Goal: Task Accomplishment & Management: Manage account settings

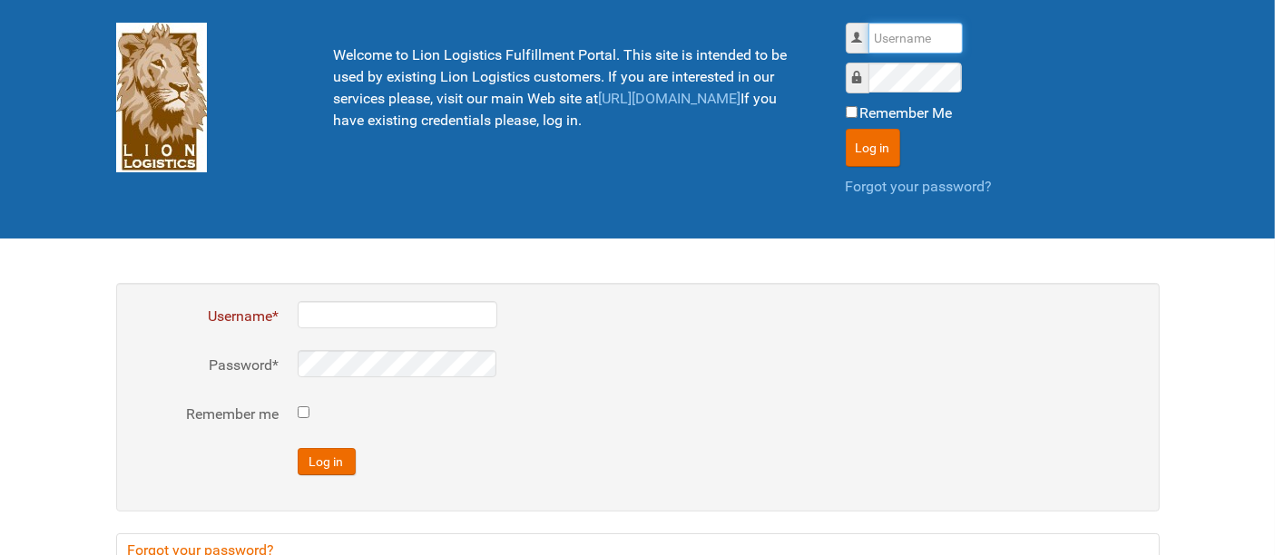
click at [920, 29] on input "Username" at bounding box center [915, 38] width 94 height 31
type input "al"
click at [845, 129] on button "Log in" at bounding box center [872, 148] width 54 height 38
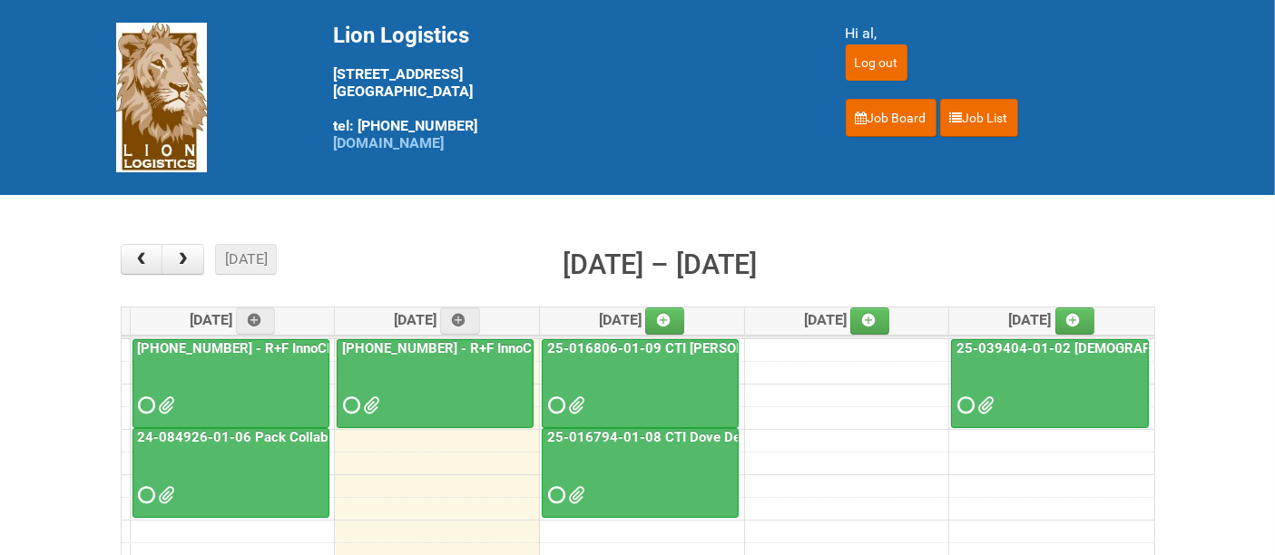
click at [650, 373] on div at bounding box center [639, 389] width 193 height 59
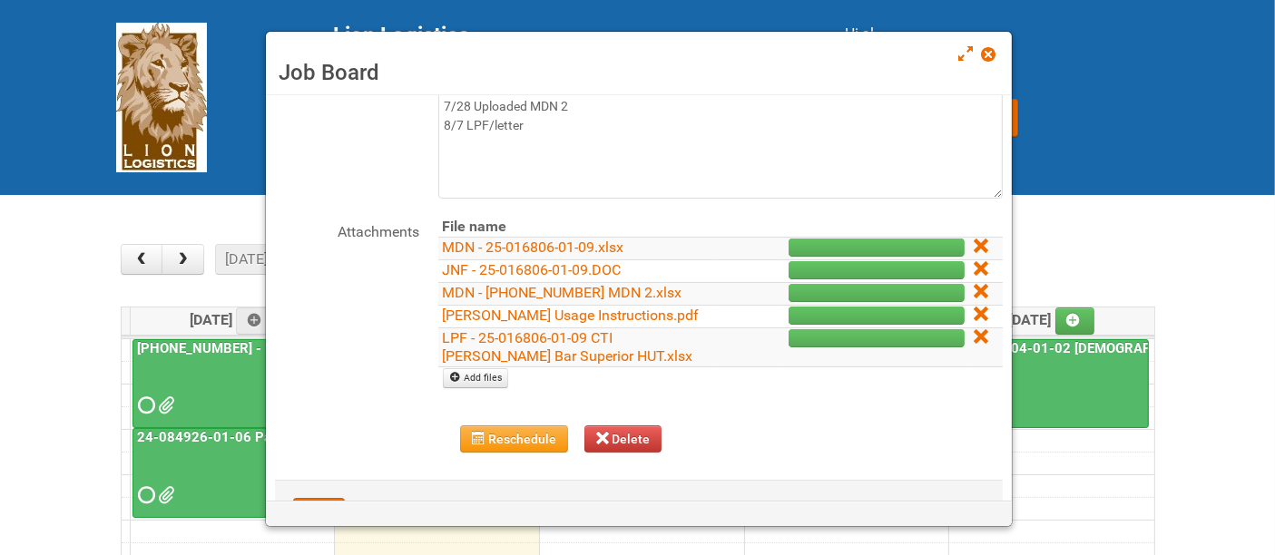
scroll to position [194, 0]
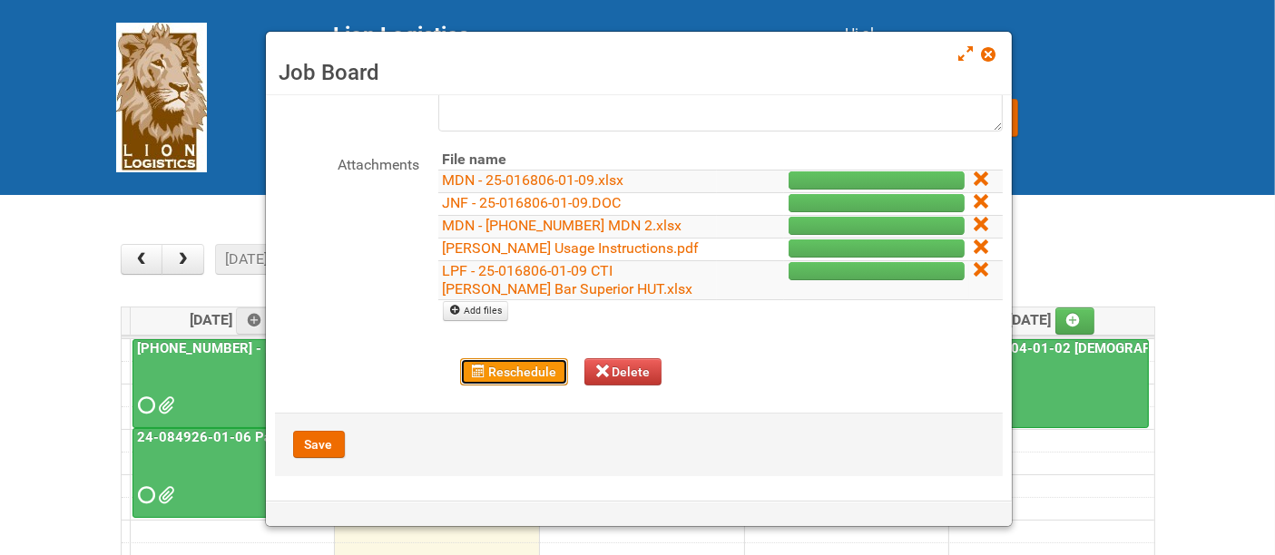
click at [516, 371] on button "Reschedule" at bounding box center [514, 371] width 108 height 27
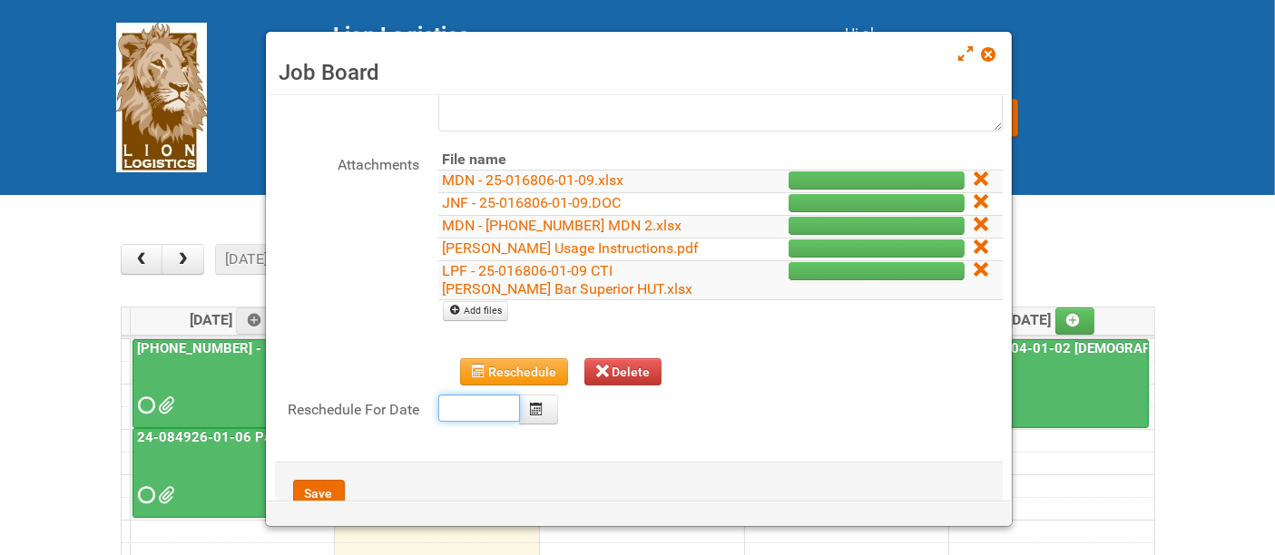
click at [487, 405] on body "Lion Logistics [STREET_ADDRESS] tel: [PHONE_NUMBER] [DOMAIN_NAME] Hi al, Log ou…" at bounding box center [637, 553] width 1275 height 1106
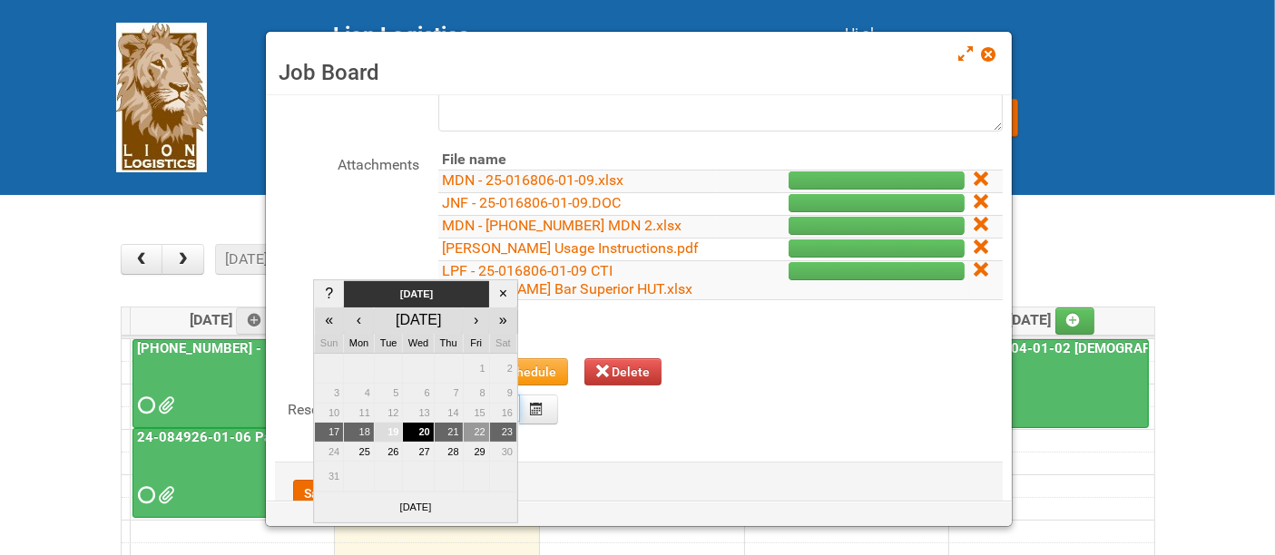
click at [482, 428] on td "22" at bounding box center [476, 433] width 26 height 20
type input "[DATE]"
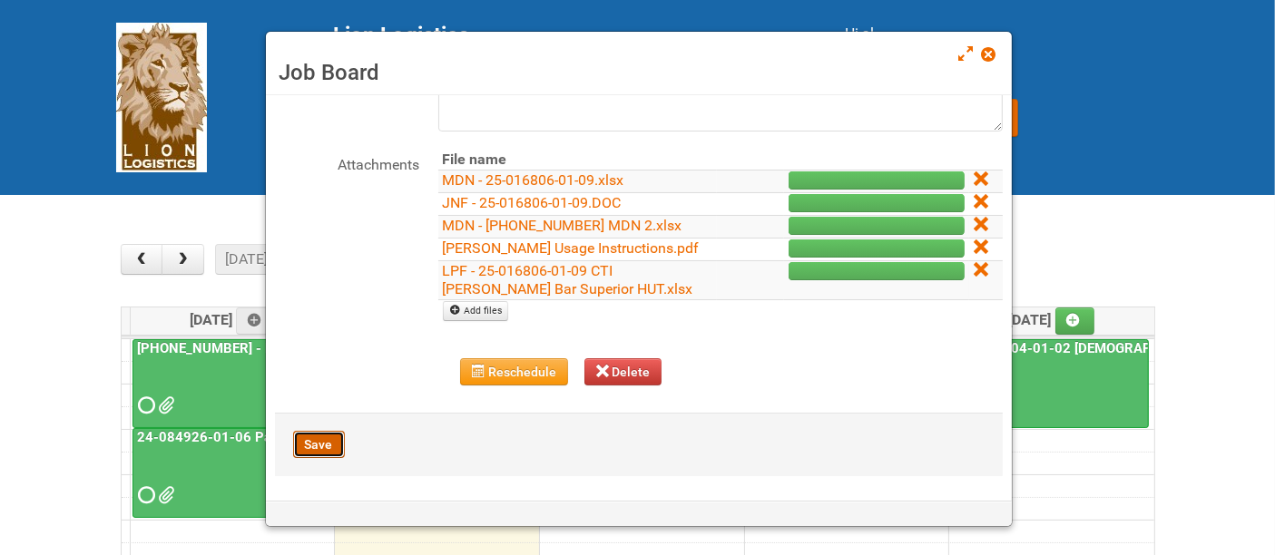
click at [317, 441] on button "Save" at bounding box center [319, 444] width 52 height 27
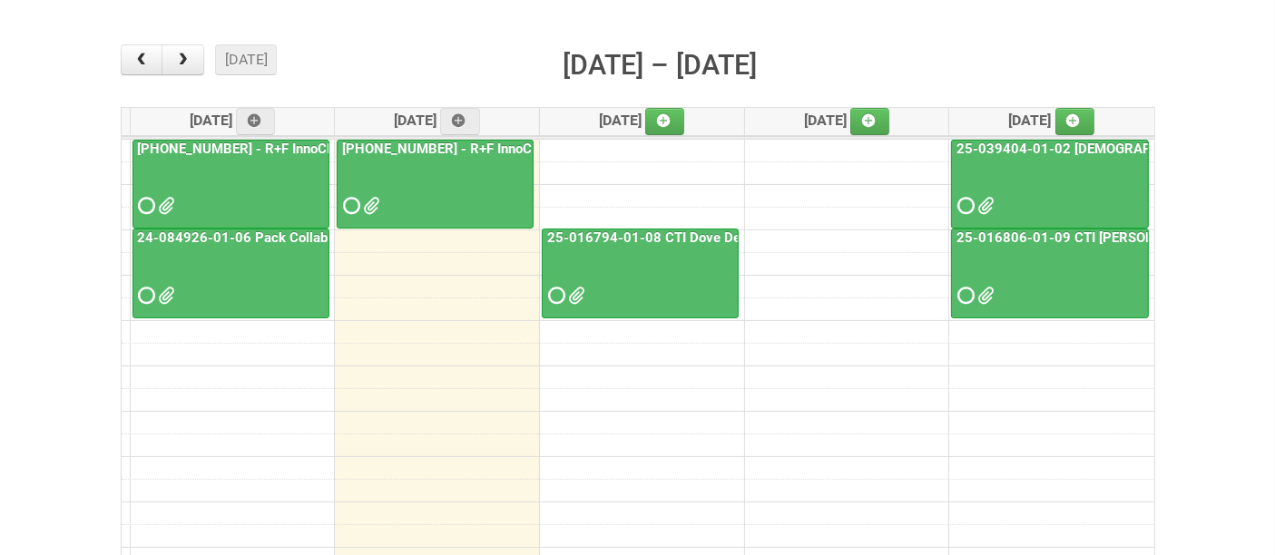
scroll to position [201, 0]
